Goal: Navigation & Orientation: Find specific page/section

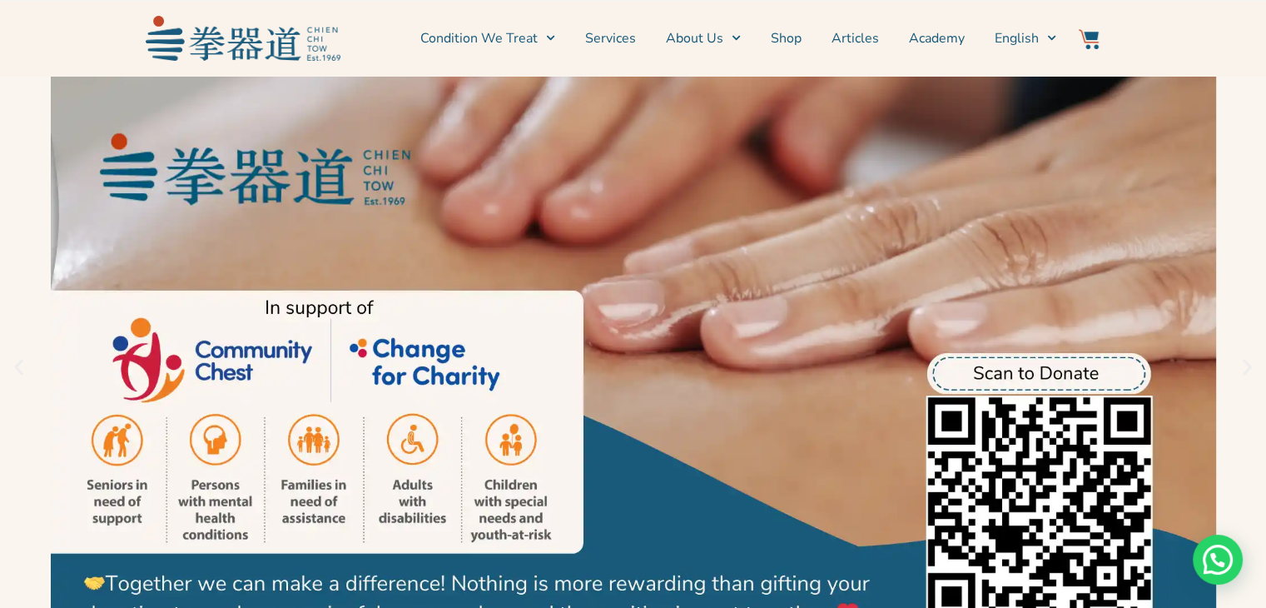
drag, startPoint x: 551, startPoint y: 169, endPoint x: 558, endPoint y: 155, distance: 15.6
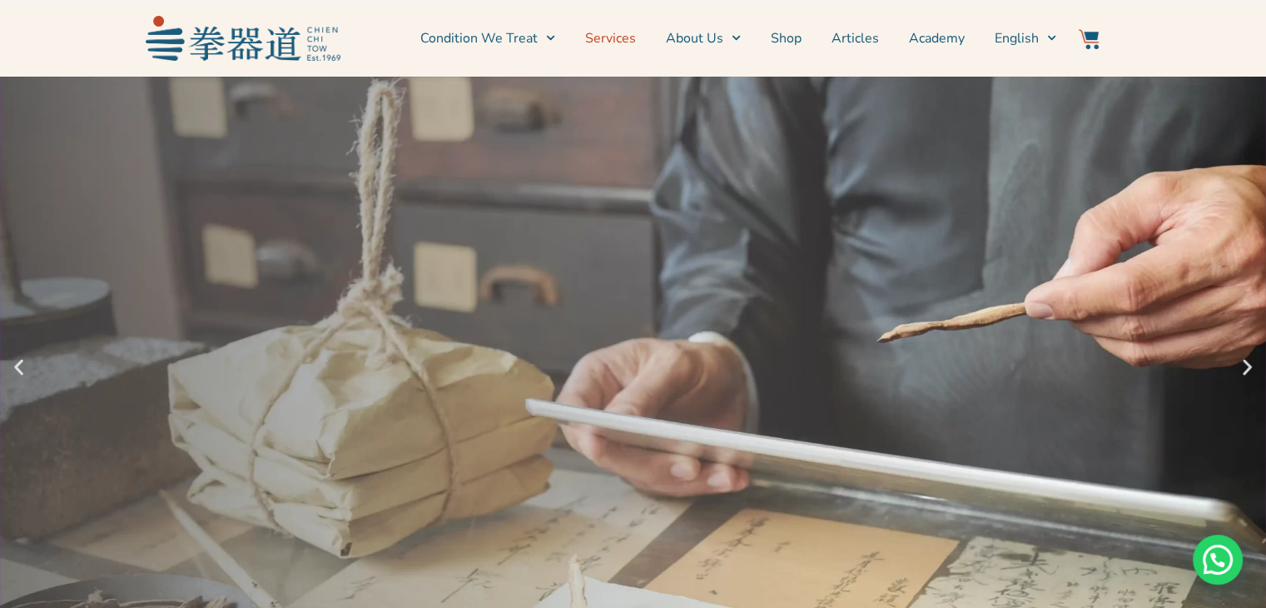
drag, startPoint x: 558, startPoint y: 155, endPoint x: 635, endPoint y: 34, distance: 143.4
click at [635, 34] on link "Services" at bounding box center [610, 38] width 51 height 42
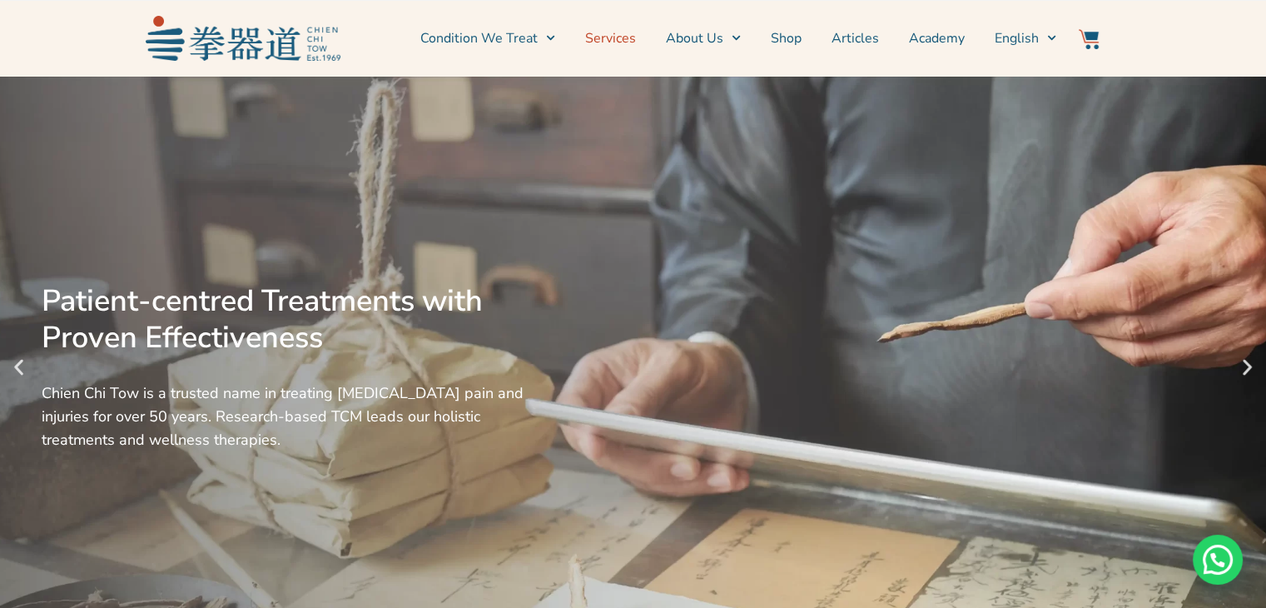
click at [636, 42] on link "Services" at bounding box center [610, 38] width 51 height 42
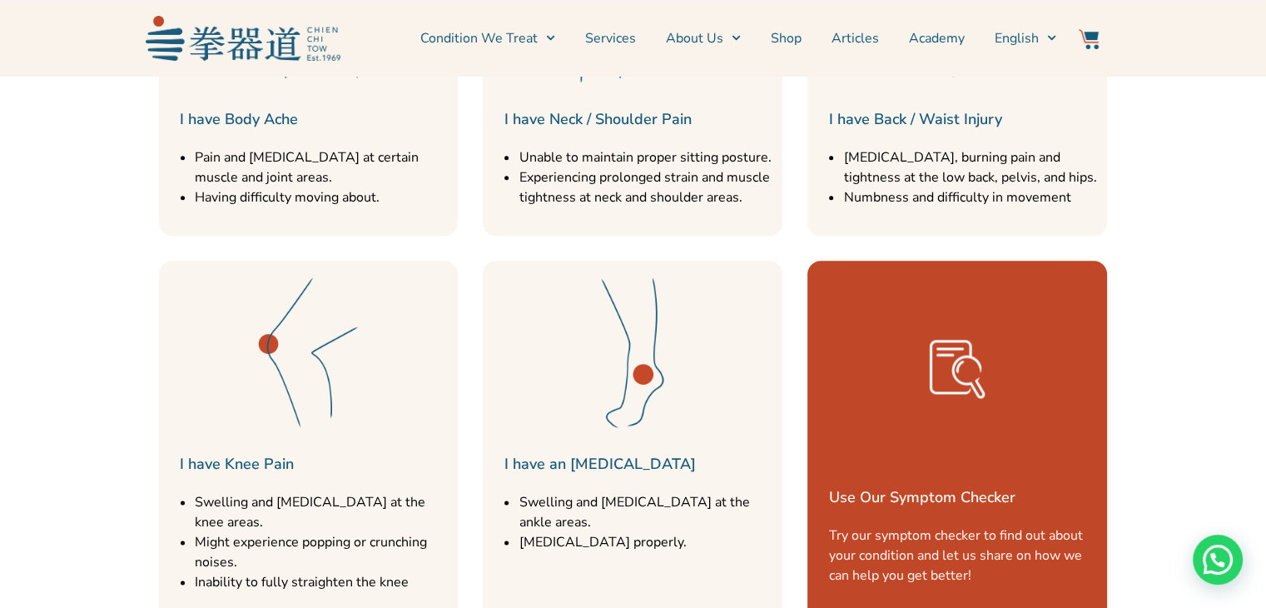
scroll to position [2164, 0]
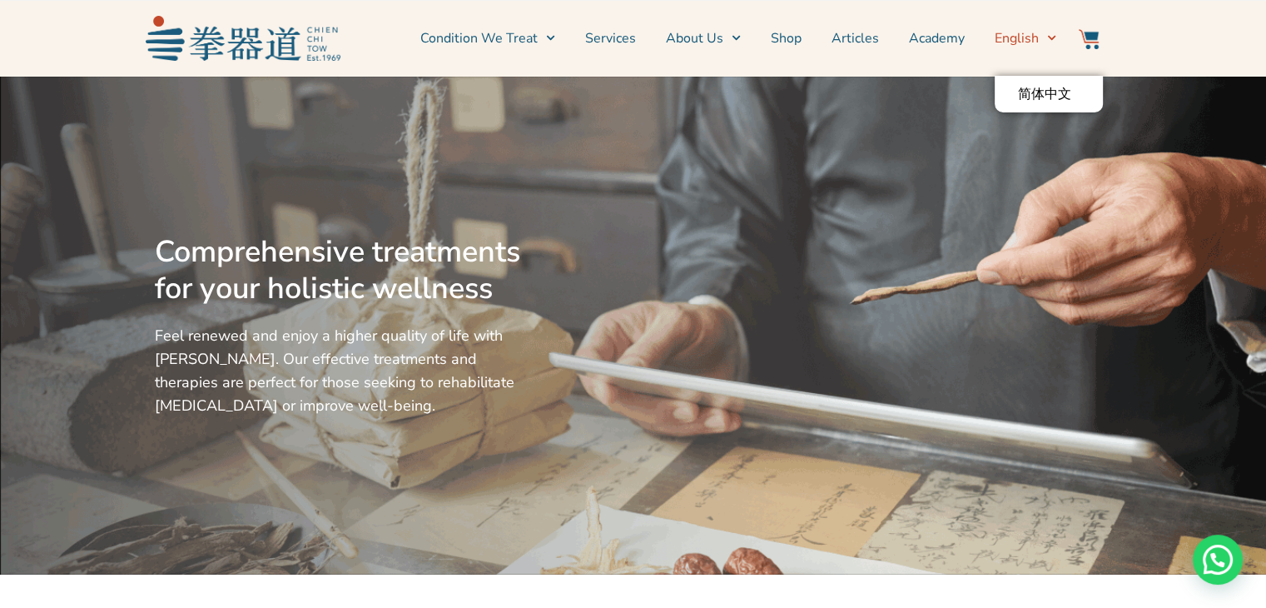
click at [1047, 39] on icon "Menu" at bounding box center [1051, 37] width 9 height 9
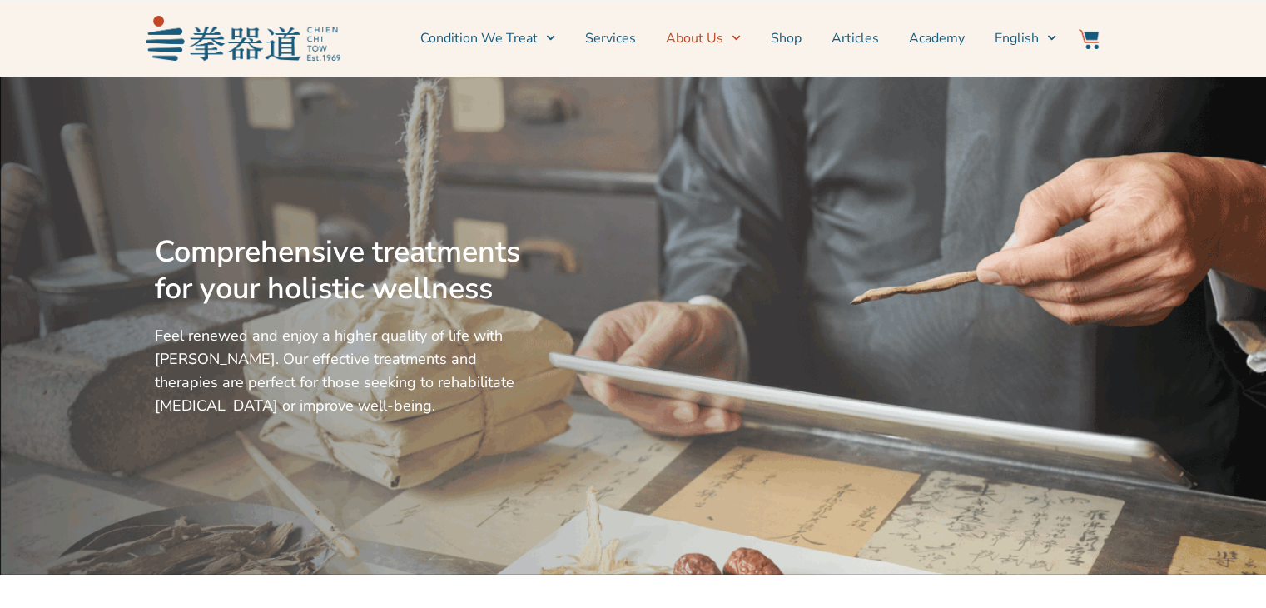
click at [741, 38] on icon "Menu" at bounding box center [736, 38] width 8 height 5
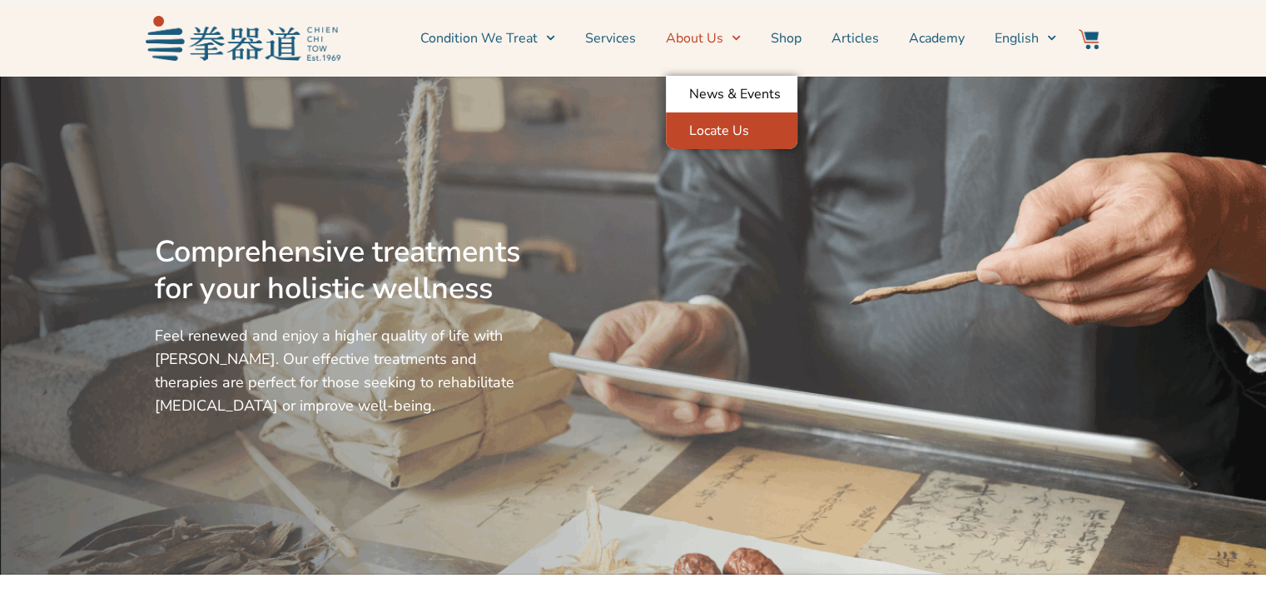
click at [702, 127] on link "Locate Us" at bounding box center [731, 130] width 131 height 37
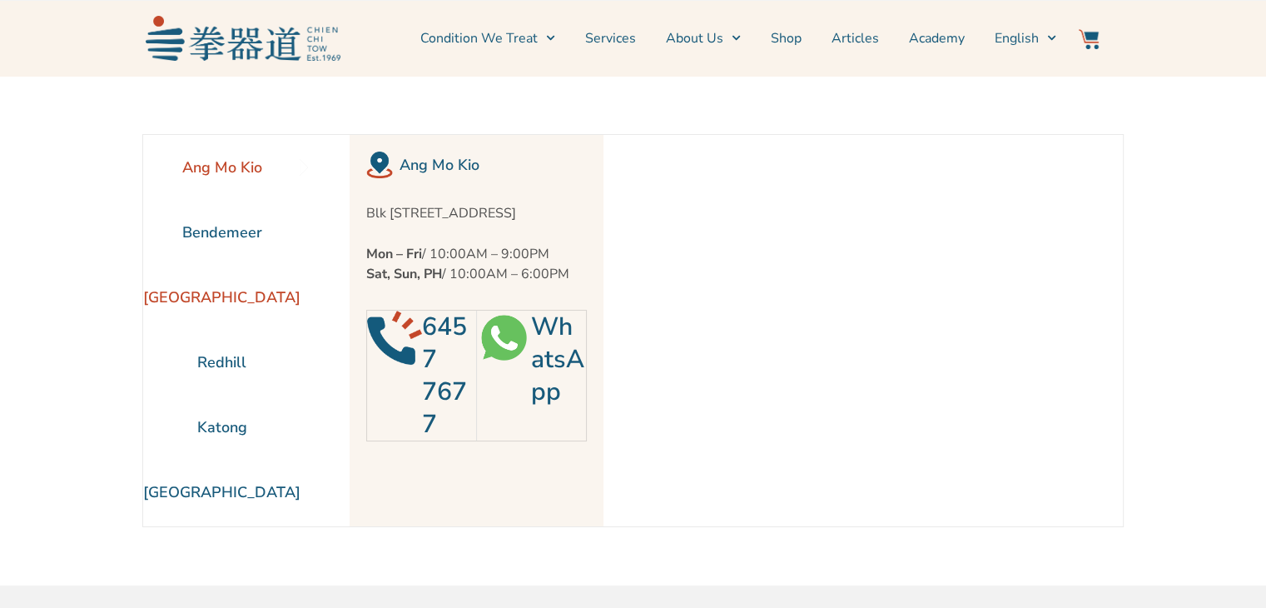
click at [211, 295] on li "[GEOGRAPHIC_DATA]" at bounding box center [221, 297] width 157 height 65
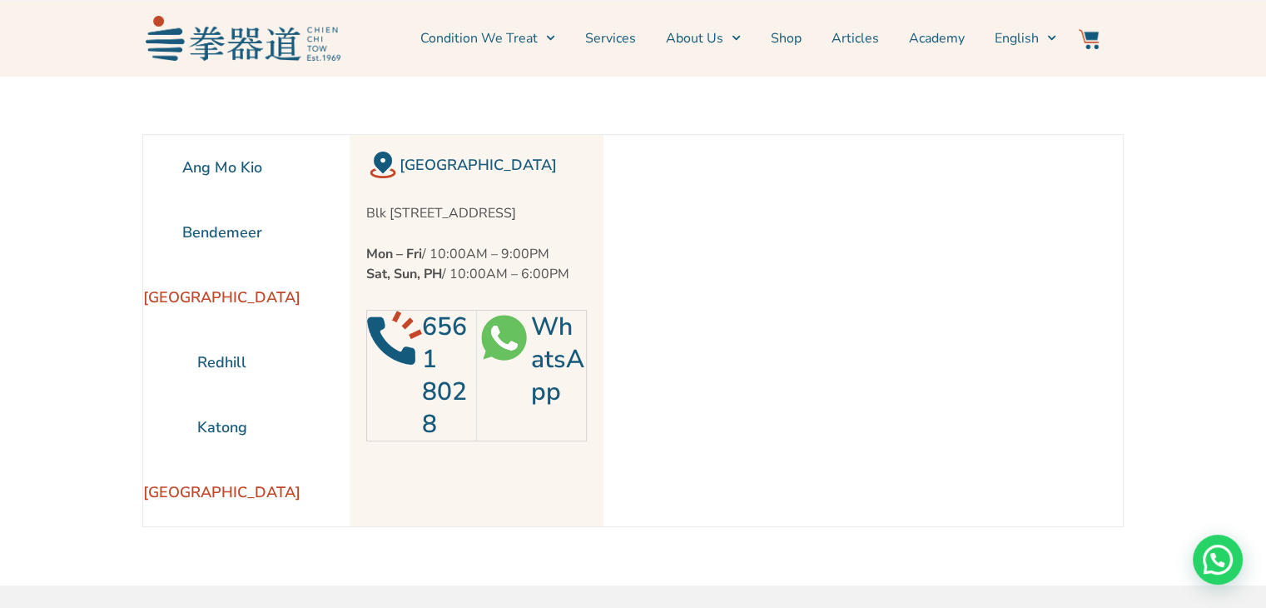
click at [186, 494] on li "[GEOGRAPHIC_DATA]" at bounding box center [221, 491] width 157 height 65
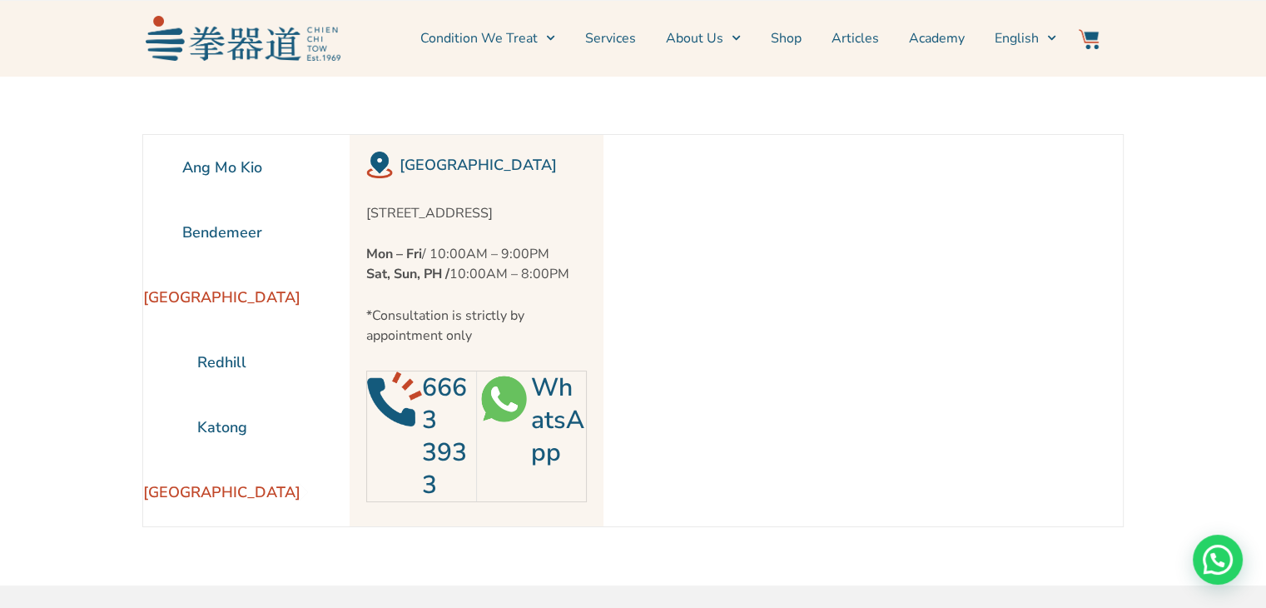
click at [233, 291] on li "[GEOGRAPHIC_DATA]" at bounding box center [221, 297] width 157 height 65
